Goal: Information Seeking & Learning: Check status

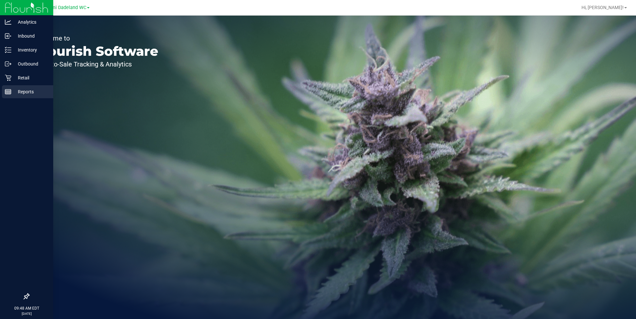
click at [12, 93] on p "Reports" at bounding box center [30, 92] width 39 height 8
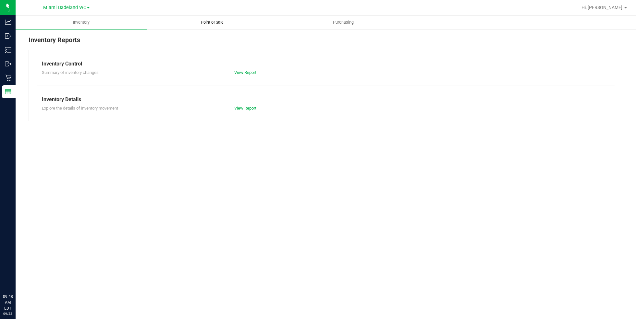
click at [211, 18] on uib-tab-heading "Point of Sale" at bounding box center [212, 22] width 130 height 13
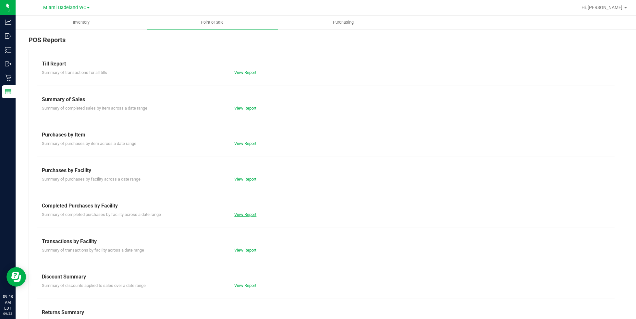
click at [254, 212] on link "View Report" at bounding box center [245, 214] width 22 height 5
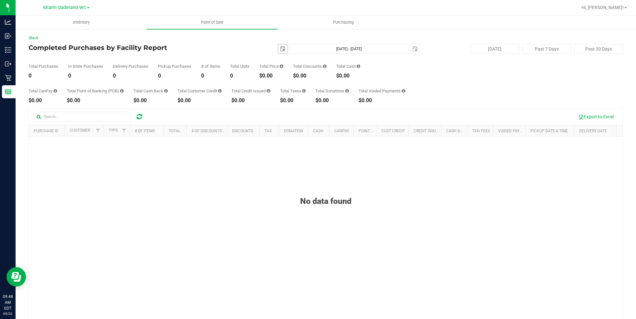
click at [280, 51] on span "select" at bounding box center [282, 48] width 5 height 5
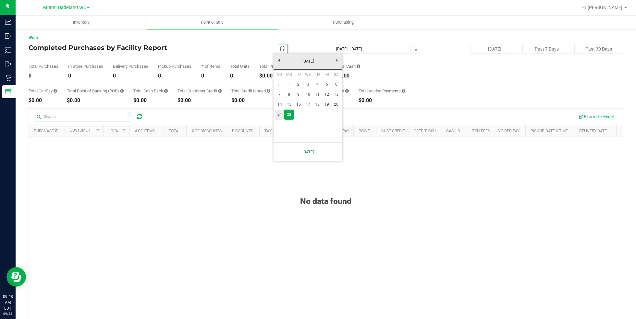
click at [281, 116] on link "21" at bounding box center [279, 115] width 9 height 10
type input "[DATE]"
type input "[DATE] - [DATE]"
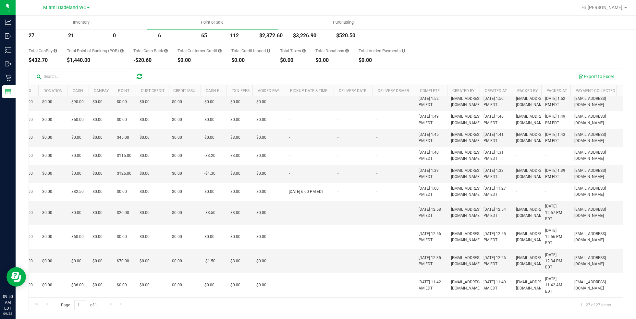
click at [492, 44] on div "Total CanPay $432.70 Total Point of Banking (POB) $1,440.00 Total Cash Back -$2…" at bounding box center [326, 50] width 594 height 25
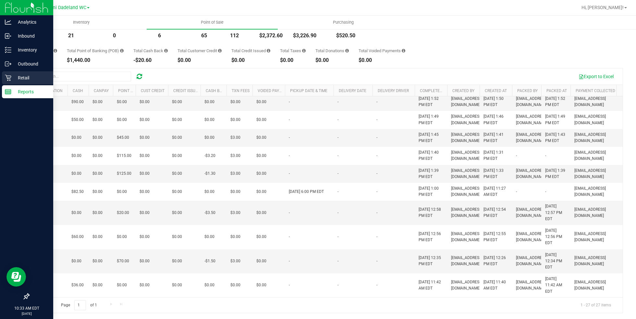
click at [10, 83] on div "Retail" at bounding box center [27, 77] width 51 height 13
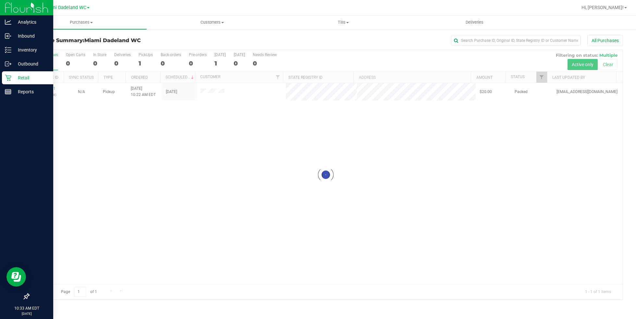
click at [300, 42] on div "All Purchases" at bounding box center [425, 40] width 396 height 11
click at [375, 44] on div "All Purchases" at bounding box center [425, 40] width 396 height 11
click at [268, 42] on div "All Purchases" at bounding box center [425, 40] width 396 height 11
click at [342, 45] on div "All Purchases" at bounding box center [425, 40] width 396 height 11
click at [329, 44] on div "All Purchases" at bounding box center [425, 40] width 396 height 11
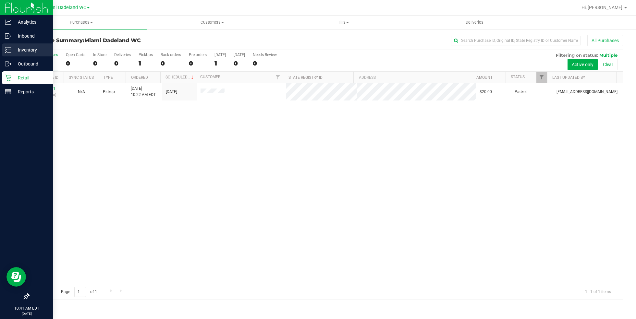
click at [38, 49] on p "Inventory" at bounding box center [30, 50] width 39 height 8
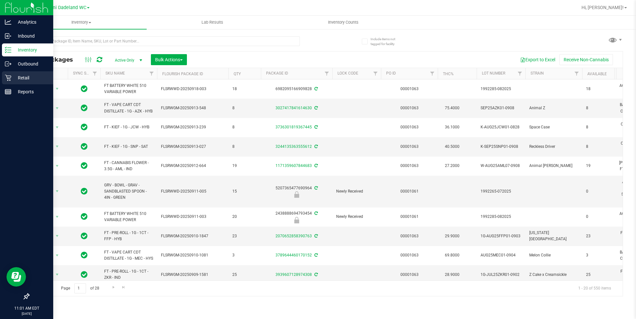
click at [25, 79] on p "Retail" at bounding box center [30, 78] width 39 height 8
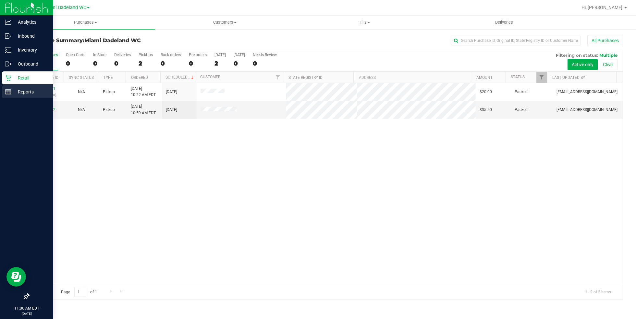
click at [4, 87] on div "Reports" at bounding box center [27, 91] width 51 height 13
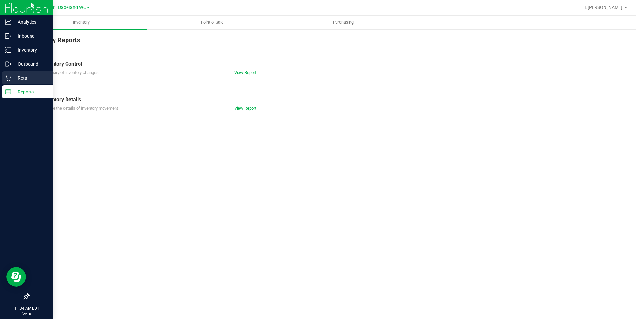
click at [16, 73] on div "Retail" at bounding box center [27, 77] width 51 height 13
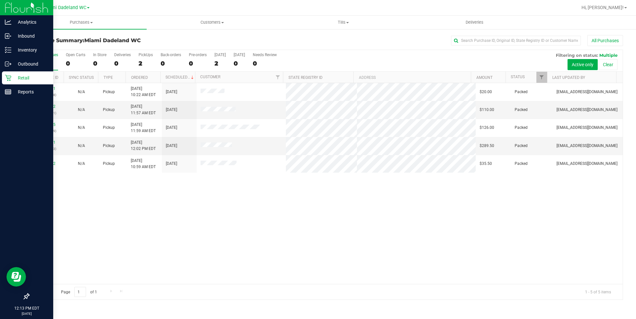
click at [26, 75] on p "Retail" at bounding box center [30, 78] width 39 height 8
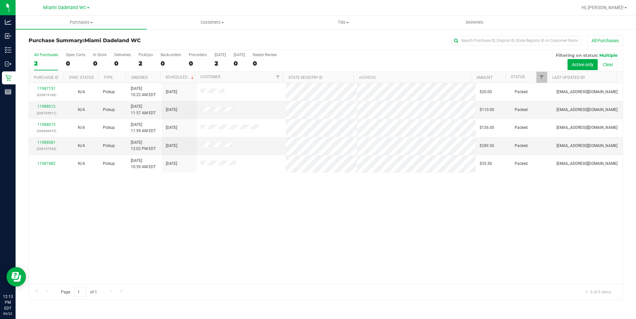
click at [233, 244] on div "11987151 (326674168) N/A Pickup [DATE] 10:22 AM EDT 9/22/2025 $20.00 Packed [EM…" at bounding box center [326, 183] width 594 height 201
